Goal: Information Seeking & Learning: Learn about a topic

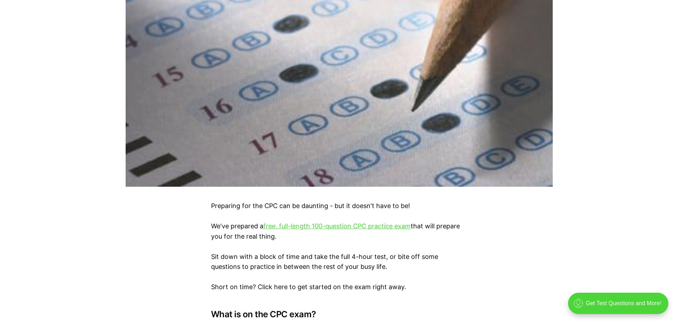
scroll to position [249, 0]
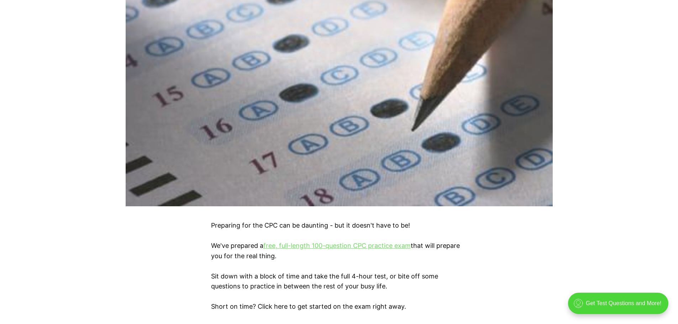
click at [372, 245] on link "free, full-length 100-question CPC practice exam" at bounding box center [337, 245] width 147 height 7
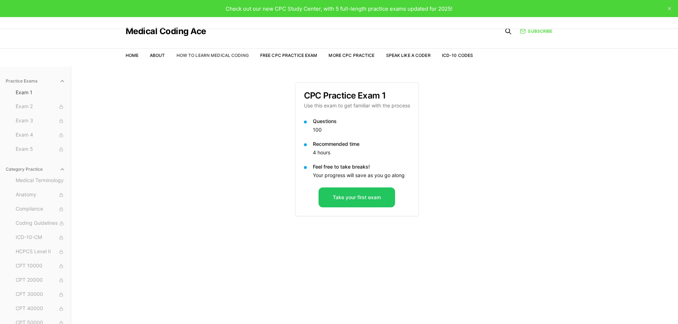
click at [207, 54] on link "How to Learn Medical Coding" at bounding box center [213, 55] width 72 height 5
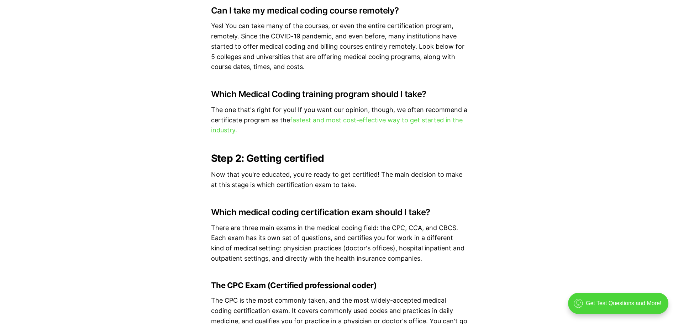
scroll to position [1638, 0]
